Goal: Transaction & Acquisition: Purchase product/service

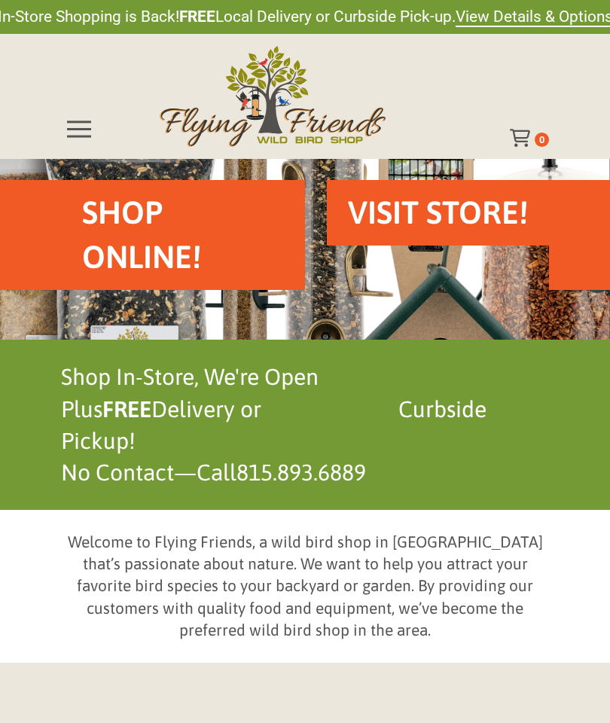
scroll to position [17, 0]
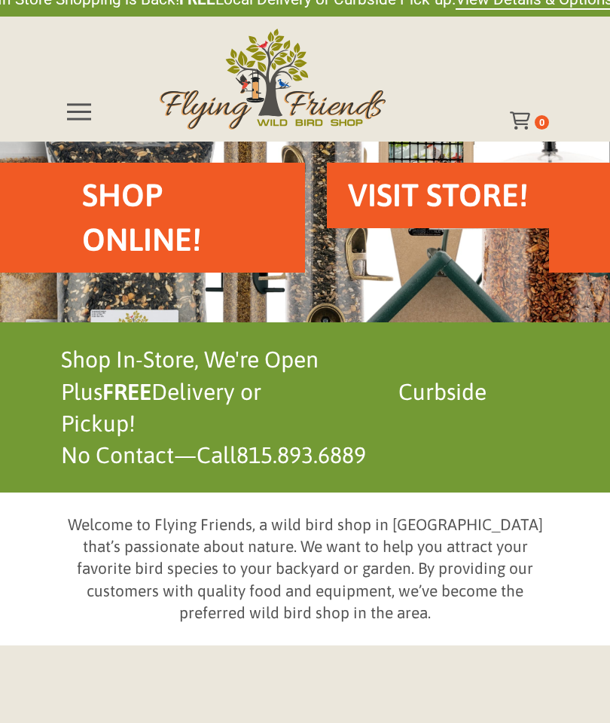
click at [91, 107] on div "Toggle Off Canvas Content" at bounding box center [79, 111] width 36 height 36
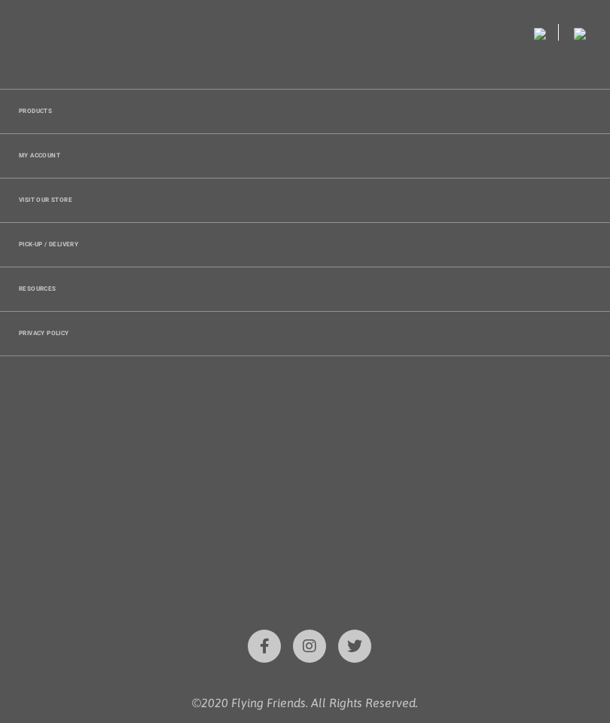
click at [42, 127] on div "Products" at bounding box center [305, 112] width 610 height 44
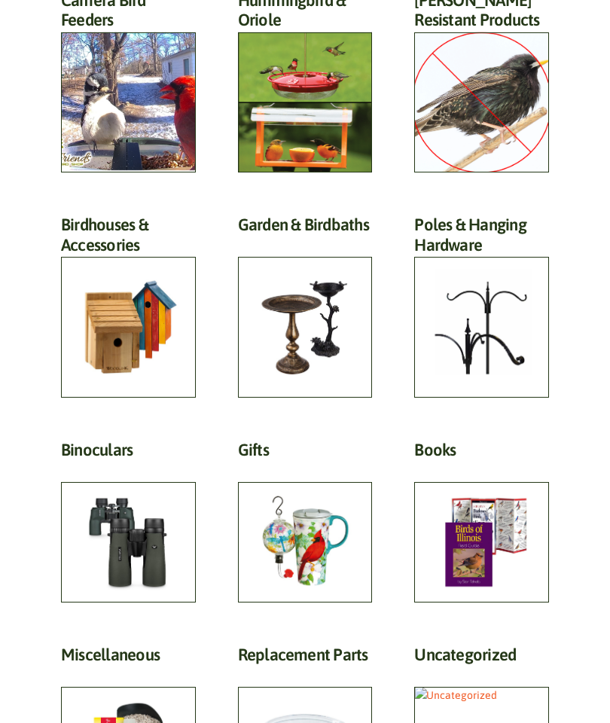
scroll to position [447, 0]
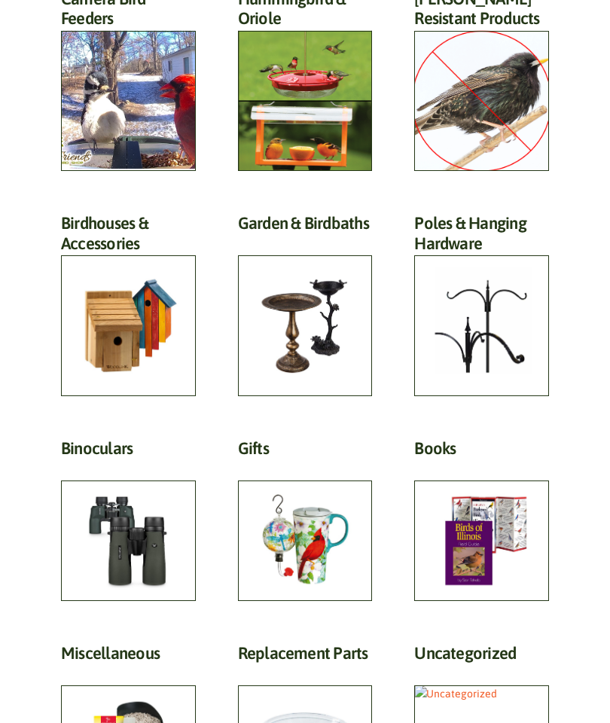
click at [502, 261] on h2 "Poles & Hanging Hardware (118)" at bounding box center [481, 237] width 135 height 48
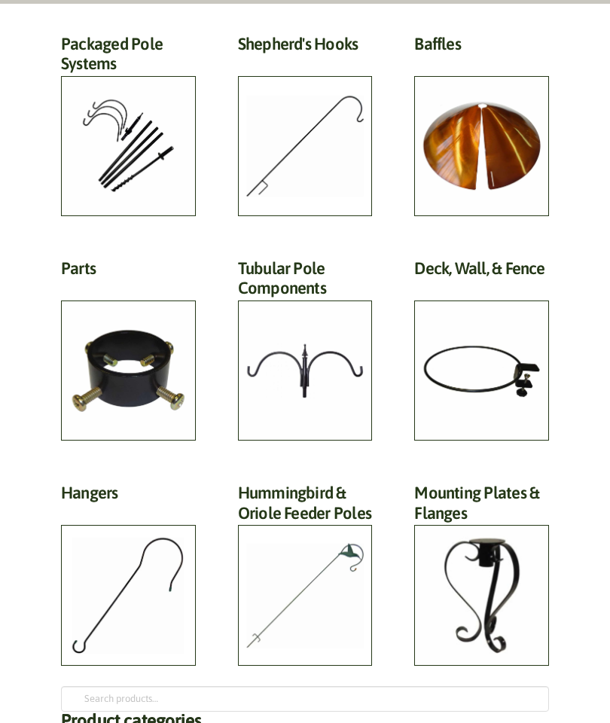
scroll to position [175, 0]
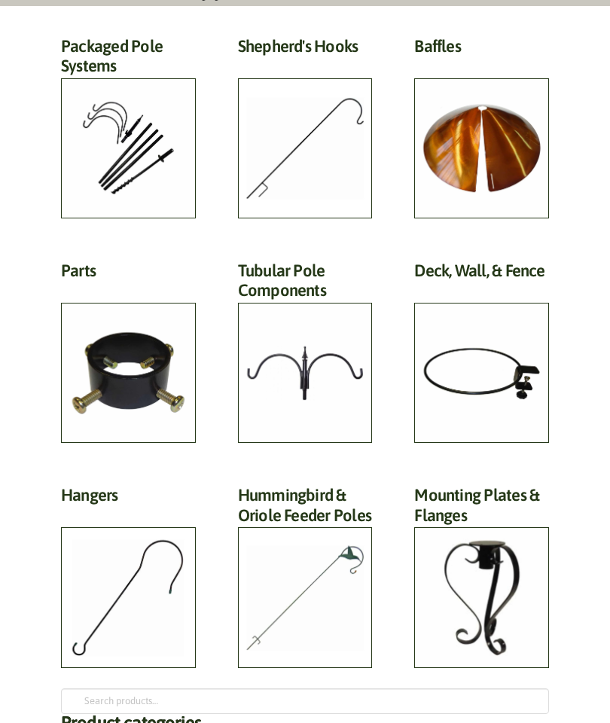
click at [498, 288] on h2 "Deck, Wall, & Fence (15)" at bounding box center [481, 275] width 135 height 28
click at [493, 288] on h2 "Deck, Wall, & Fence (15)" at bounding box center [481, 275] width 135 height 28
click at [496, 533] on h2 "Mounting Plates & Flanges (8)" at bounding box center [481, 509] width 135 height 48
click at [493, 288] on h2 "Deck, Wall, & Fence (15)" at bounding box center [481, 275] width 135 height 28
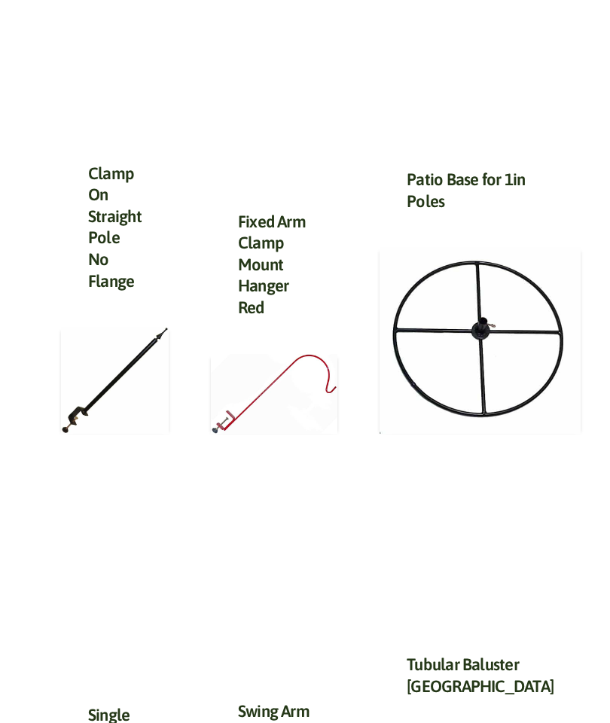
scroll to position [1142, 0]
click at [491, 279] on img at bounding box center [480, 340] width 201 height 187
